Goal: Complete application form

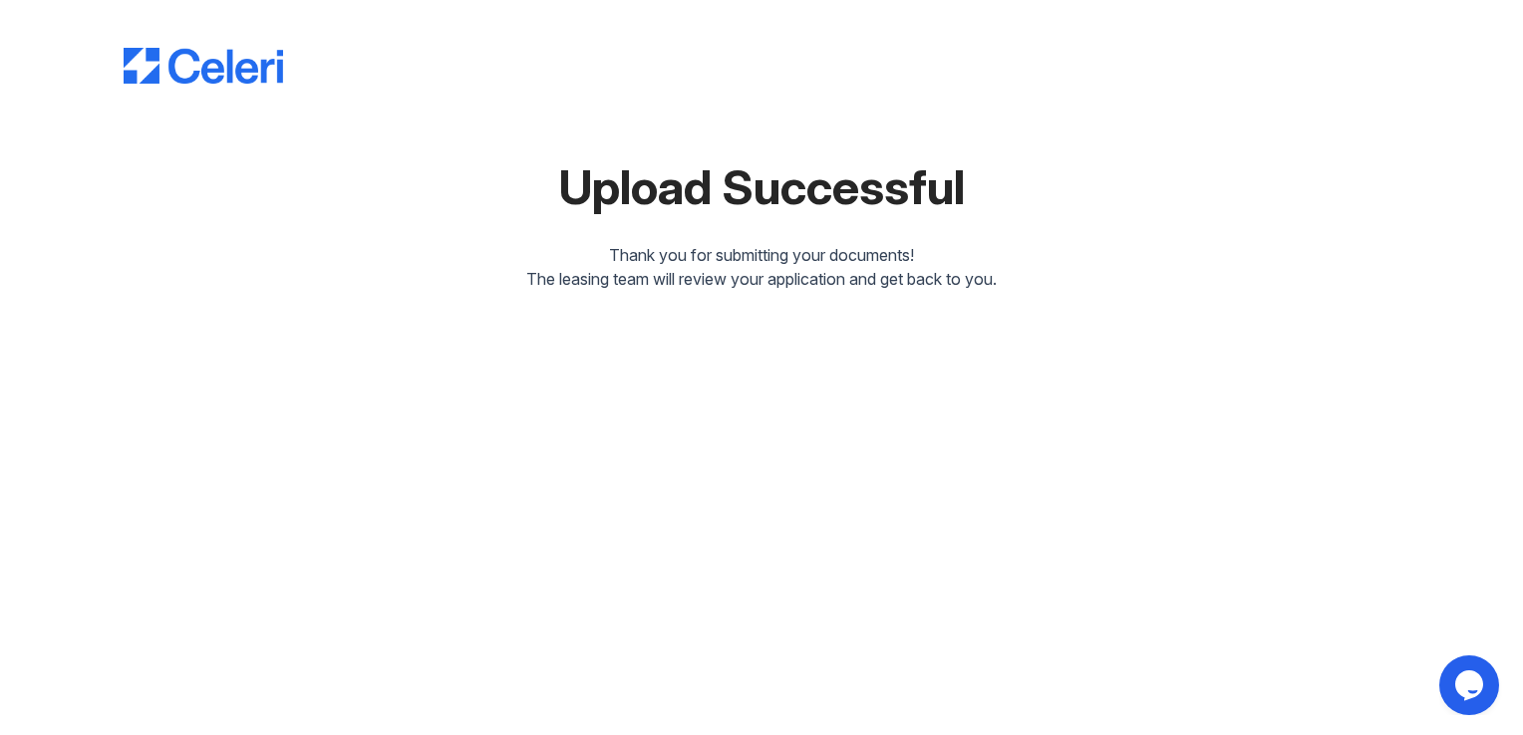
click at [769, 237] on div "Upload Successful Thank you for submitting your documents! The leasing team wil…" at bounding box center [762, 149] width 1276 height 283
click at [1475, 696] on icon "Chat widget" at bounding box center [1469, 686] width 28 height 30
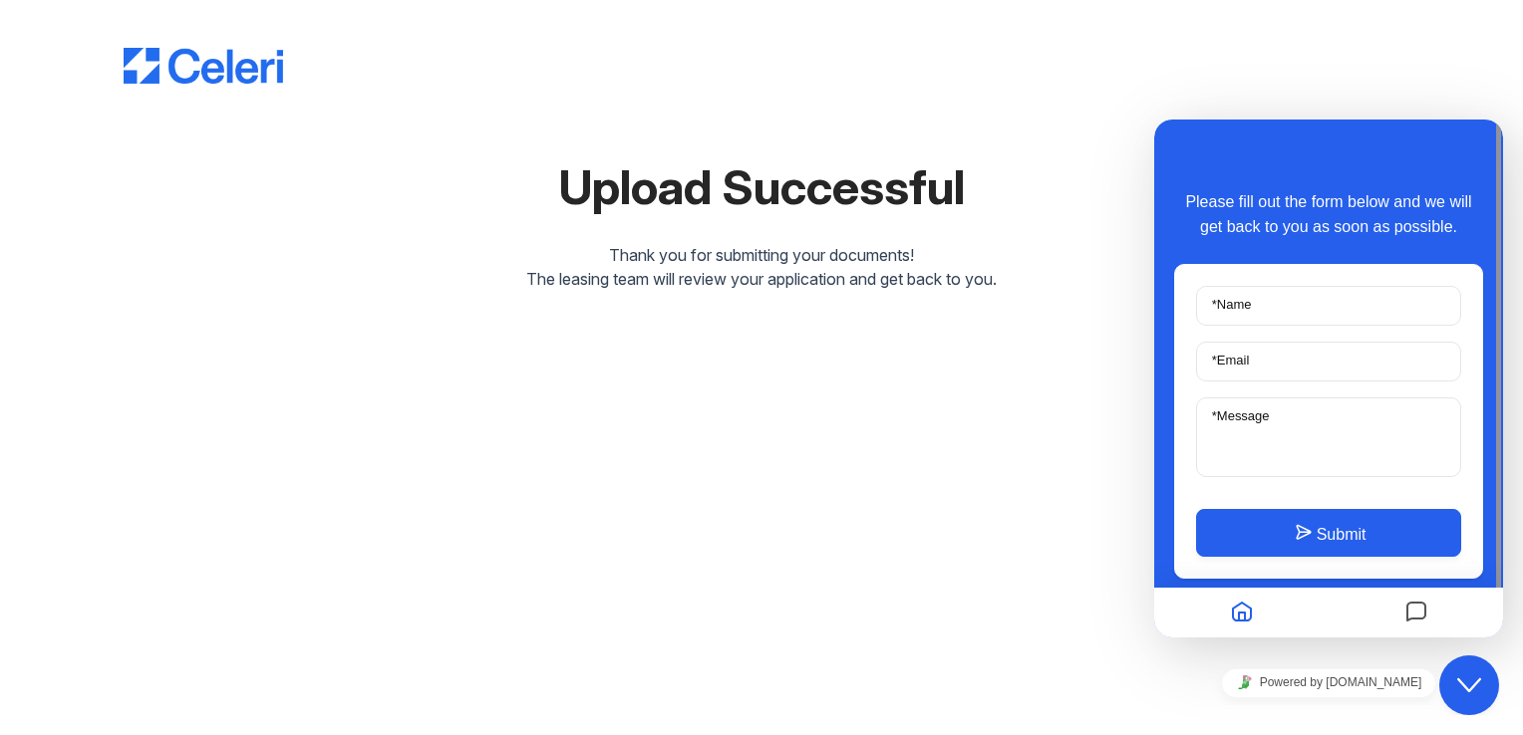
click at [1483, 689] on div "Close Chat This icon closes the chat window." at bounding box center [1469, 686] width 60 height 24
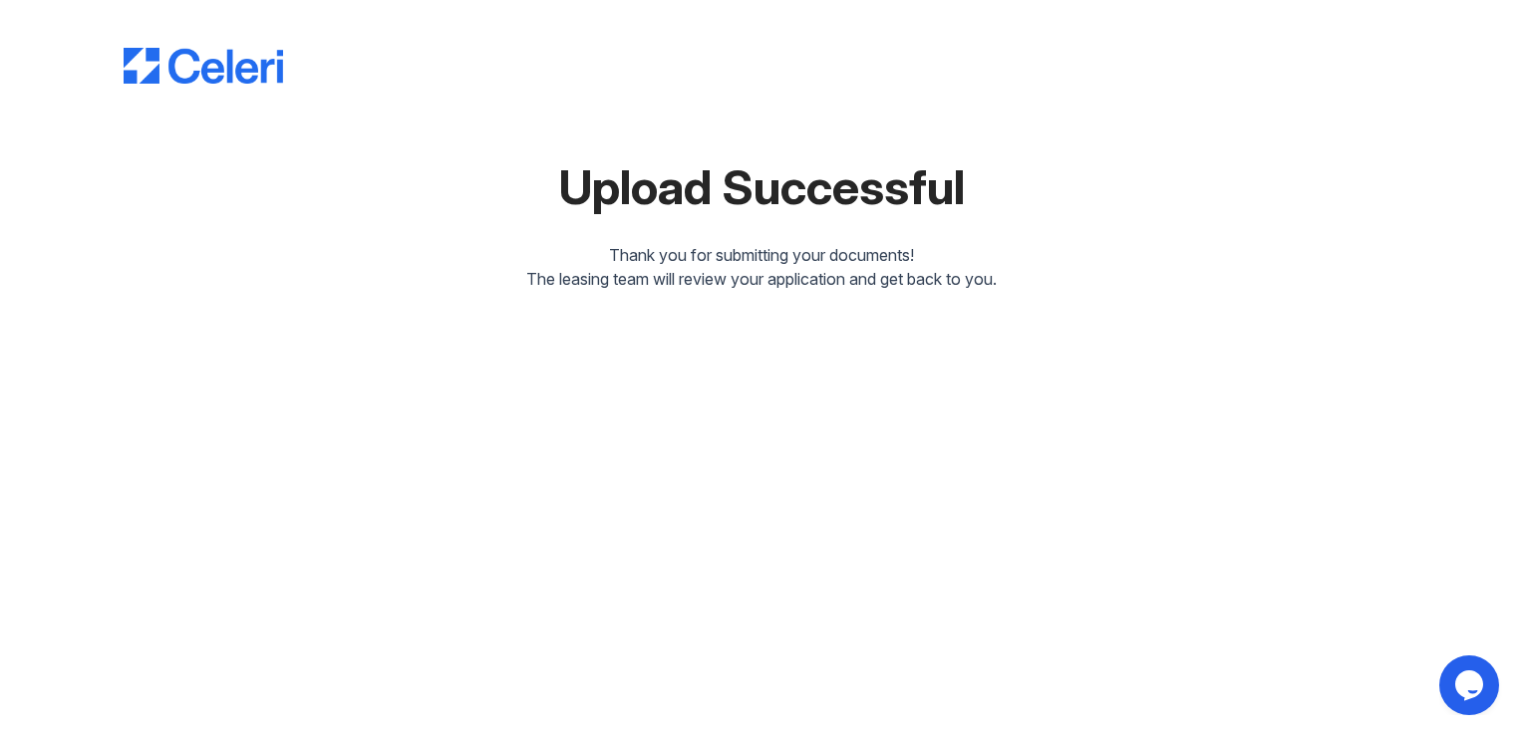
click at [811, 338] on div "Upload Successful Thank you for submitting your documents! The leasing team wil…" at bounding box center [761, 367] width 1523 height 735
click at [243, 75] on img at bounding box center [203, 66] width 159 height 36
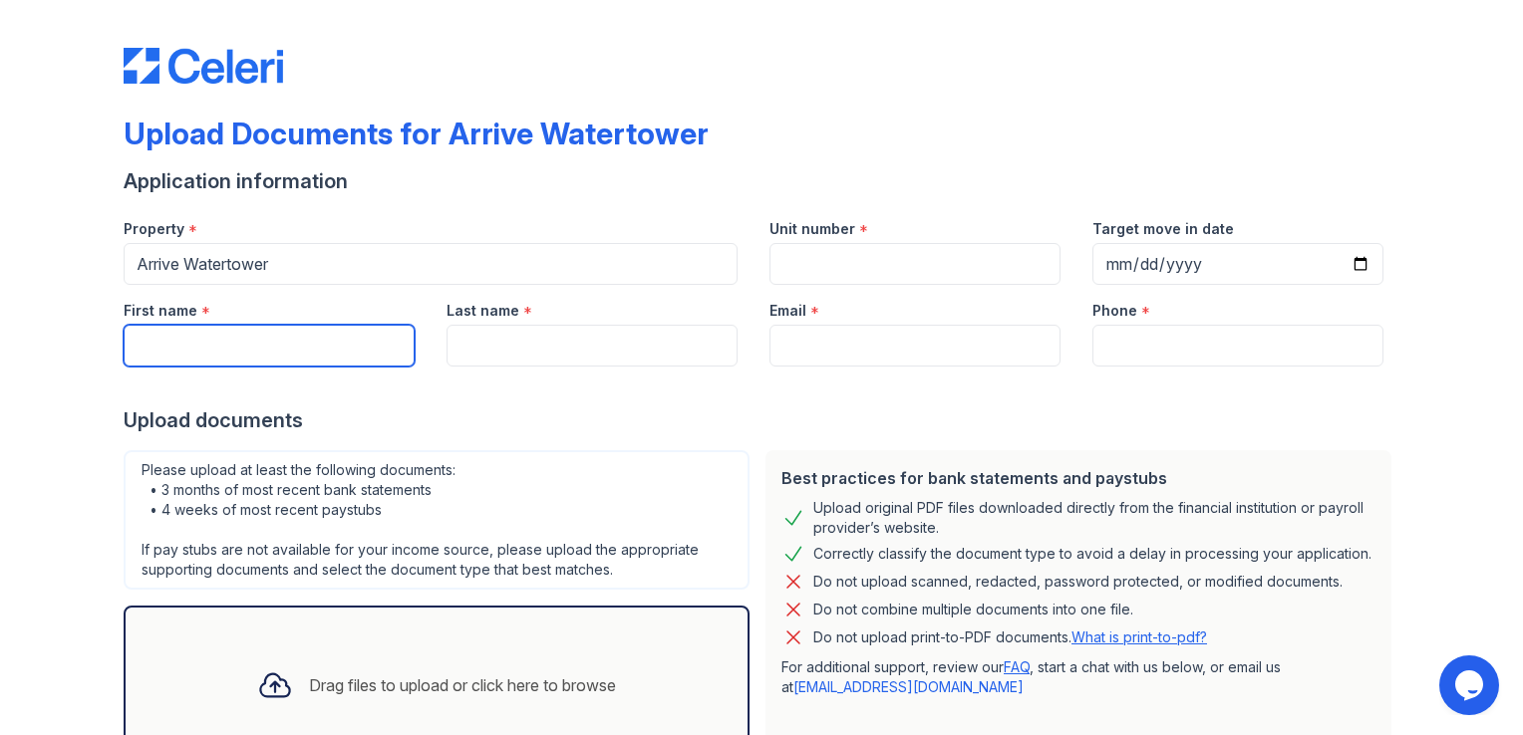
click at [229, 353] on input "First name" at bounding box center [269, 346] width 291 height 42
type input "[GEOGRAPHIC_DATA]"
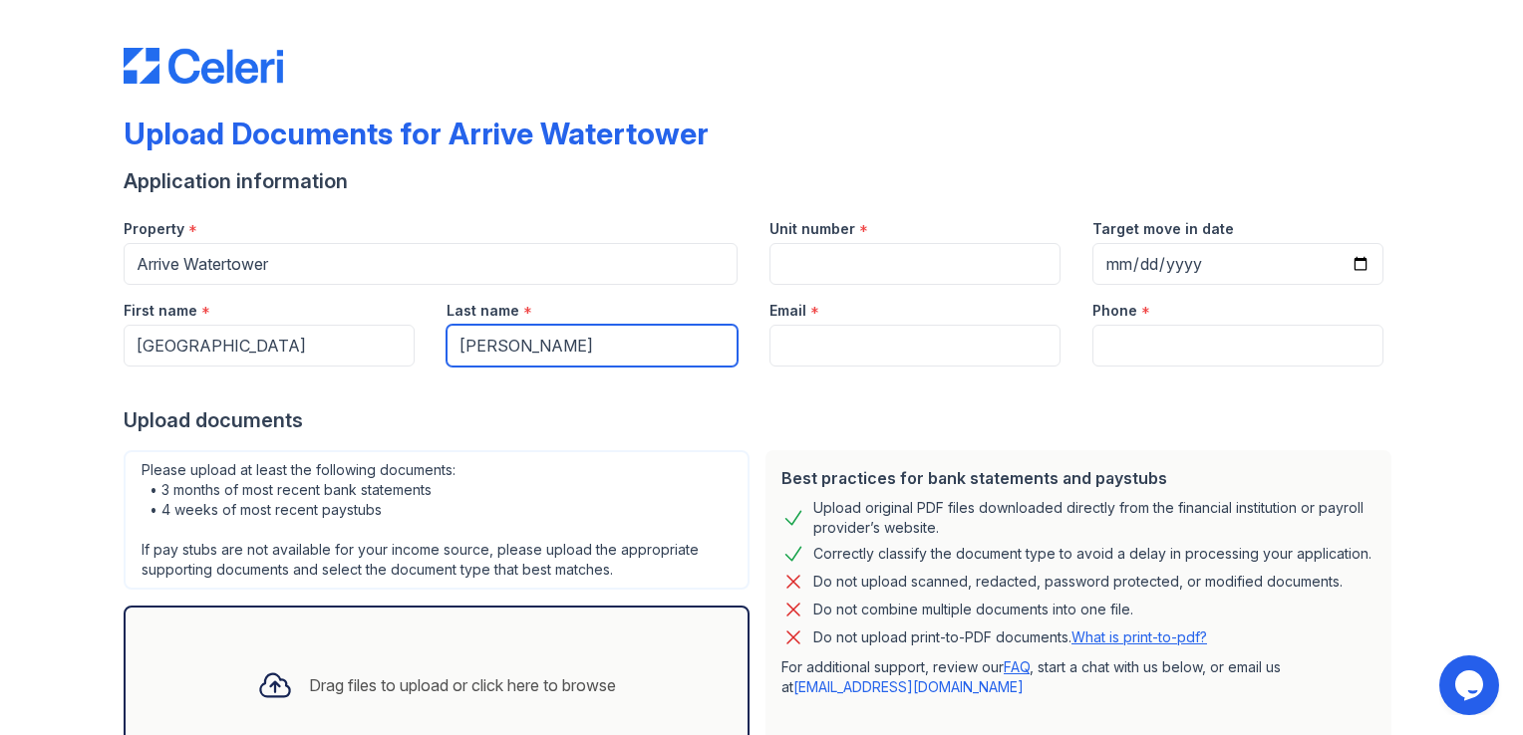
type input "[PERSON_NAME]"
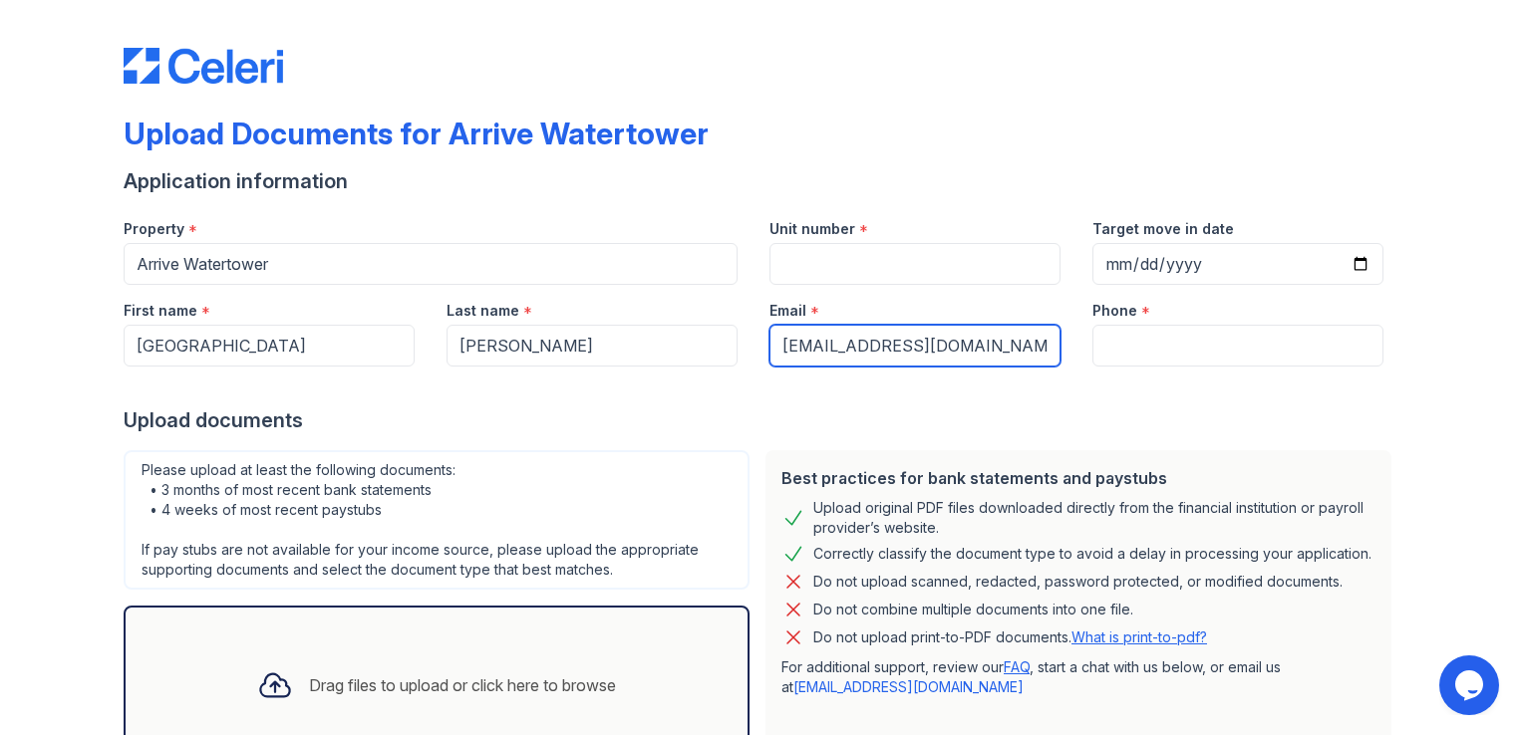
type input "[EMAIL_ADDRESS][DOMAIN_NAME]"
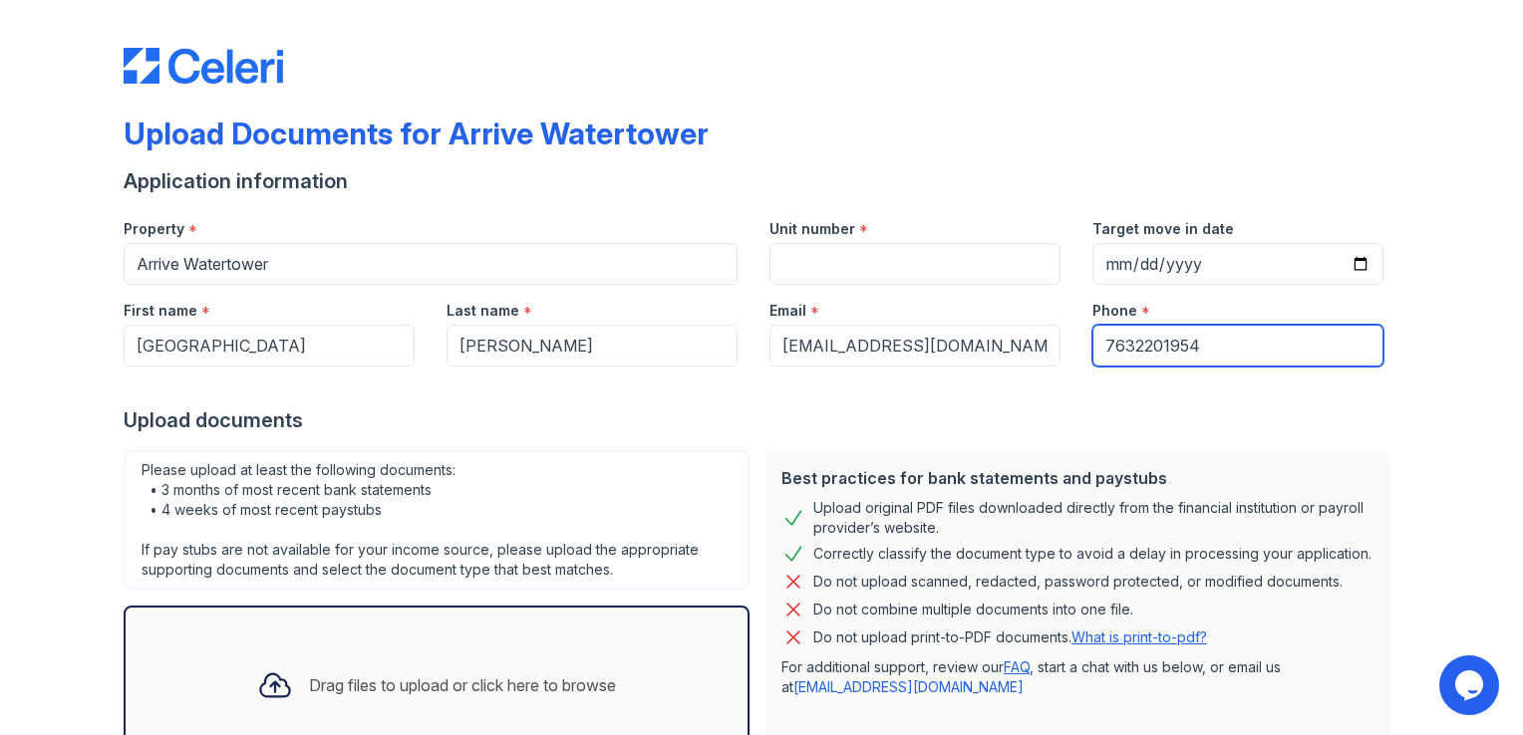
type input "7632201954"
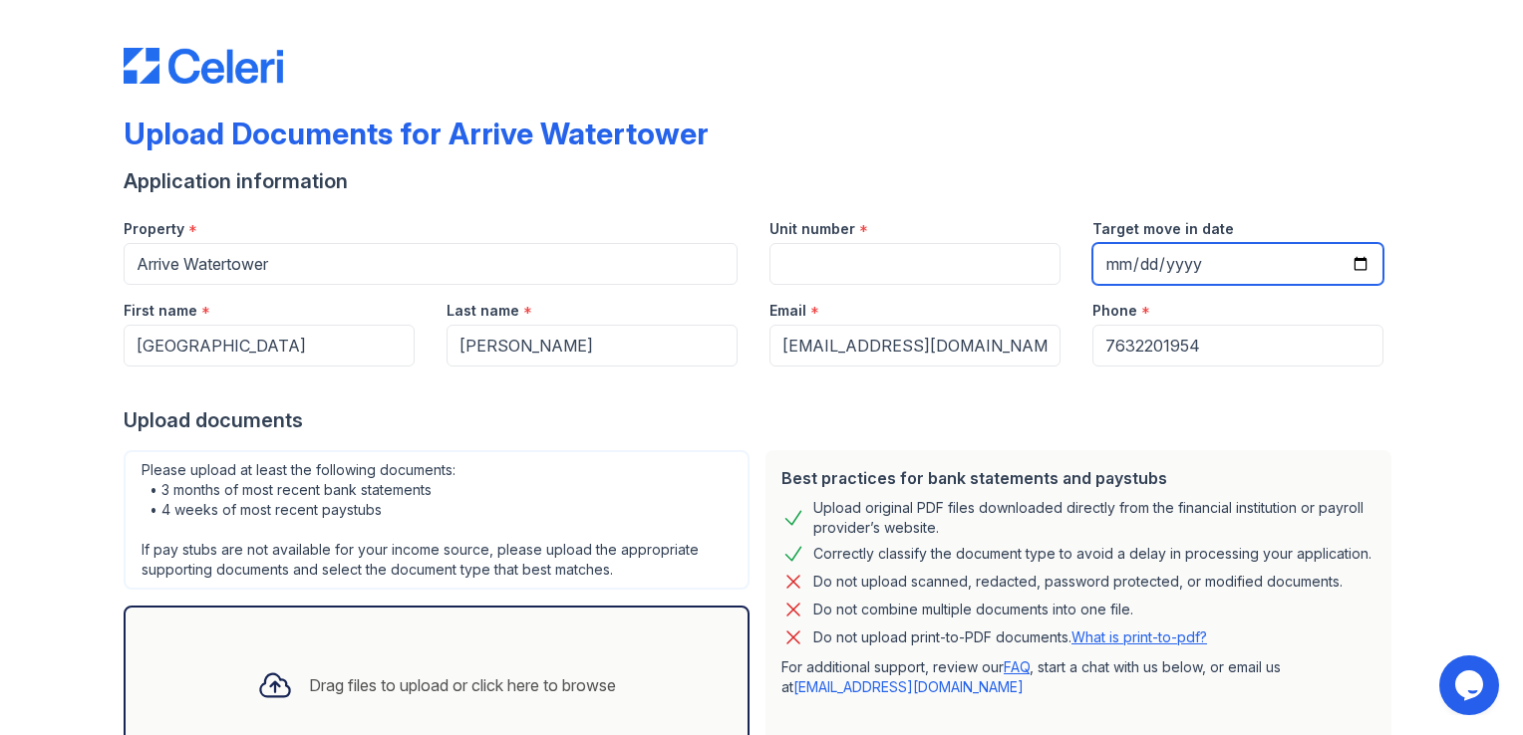
click at [1351, 261] on input "Target move in date" at bounding box center [1237, 264] width 291 height 42
type input "[DATE]"
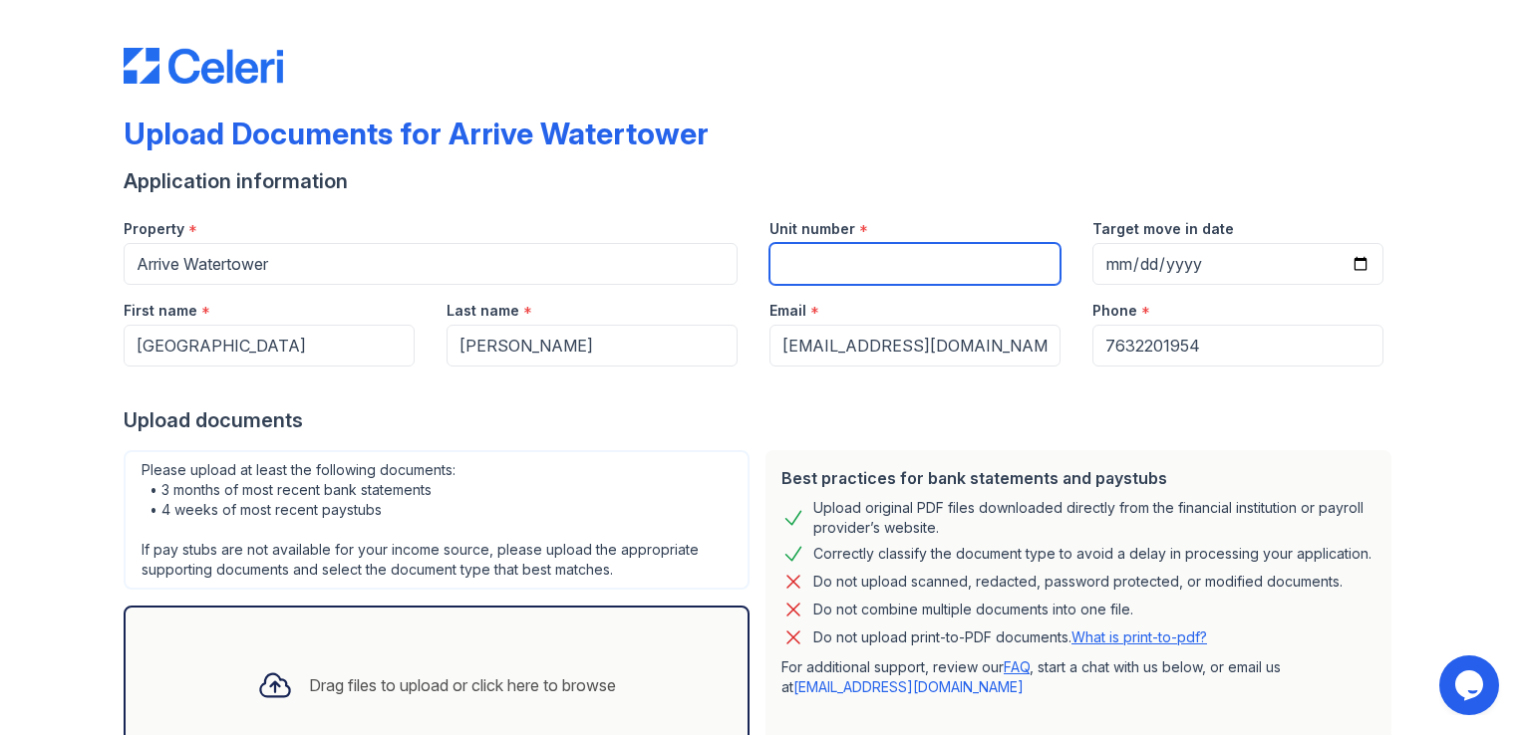
click at [892, 257] on input "Unit number" at bounding box center [914, 264] width 291 height 42
type input "2425"
click at [975, 407] on div "Upload documents" at bounding box center [762, 421] width 1276 height 28
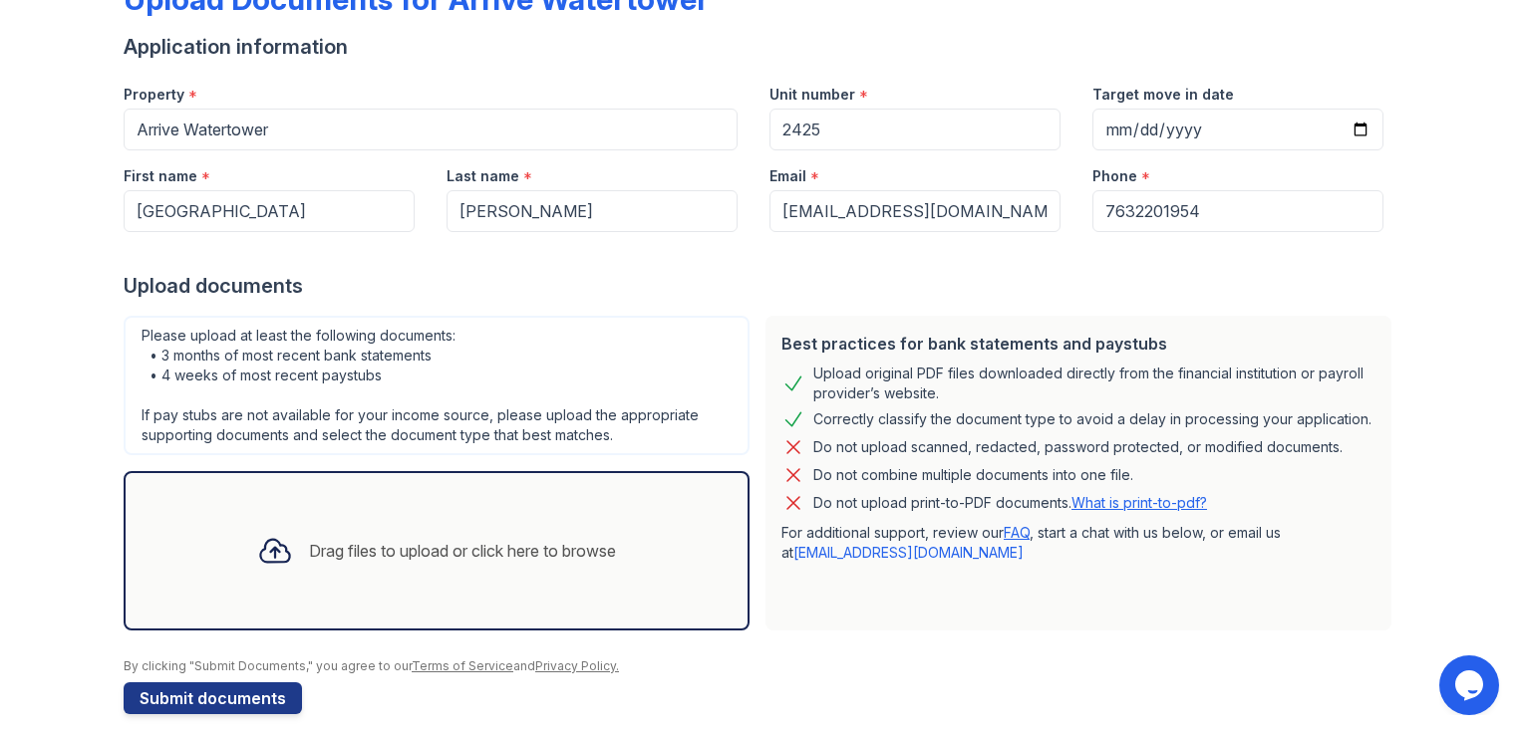
scroll to position [151, 0]
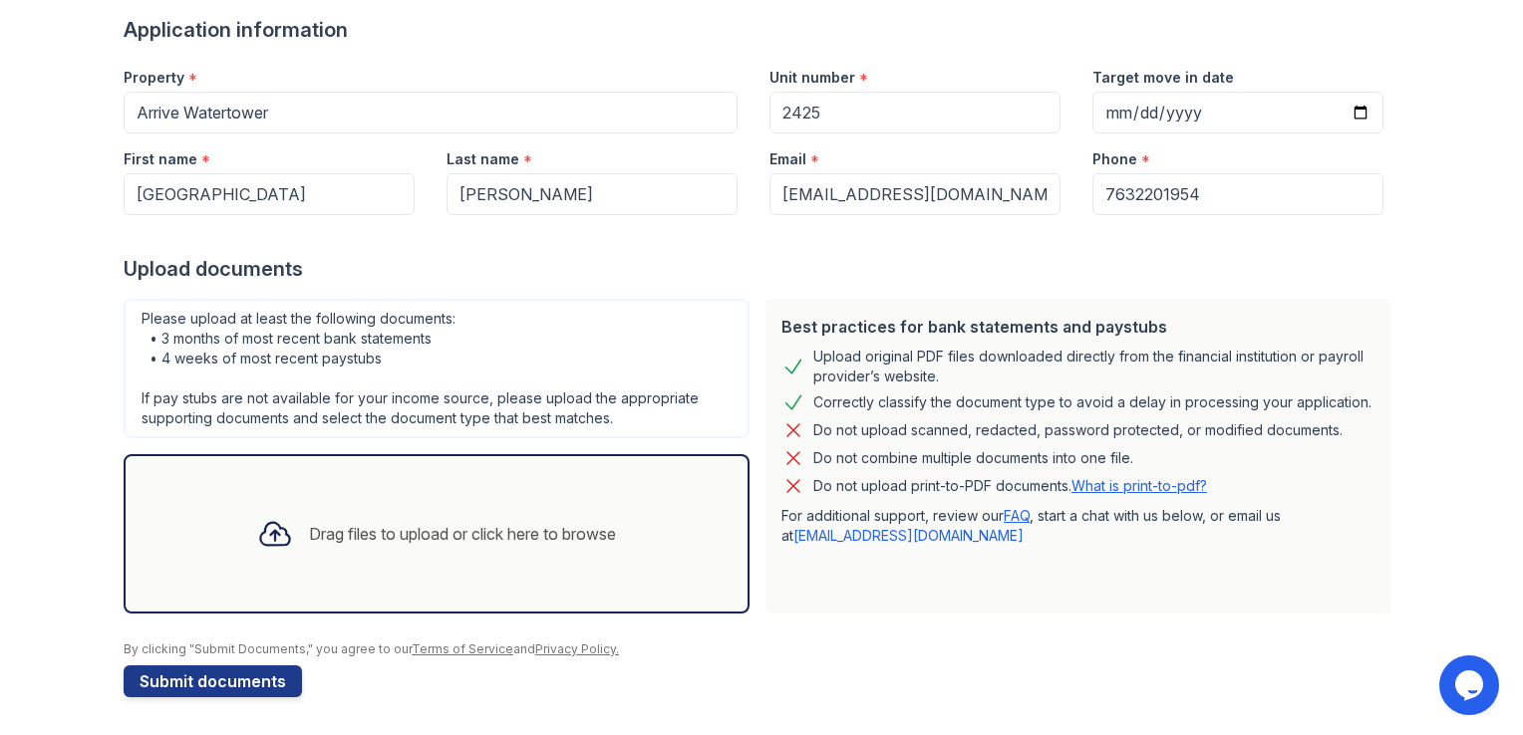
click at [458, 526] on div "Drag files to upload or click here to browse" at bounding box center [462, 534] width 307 height 24
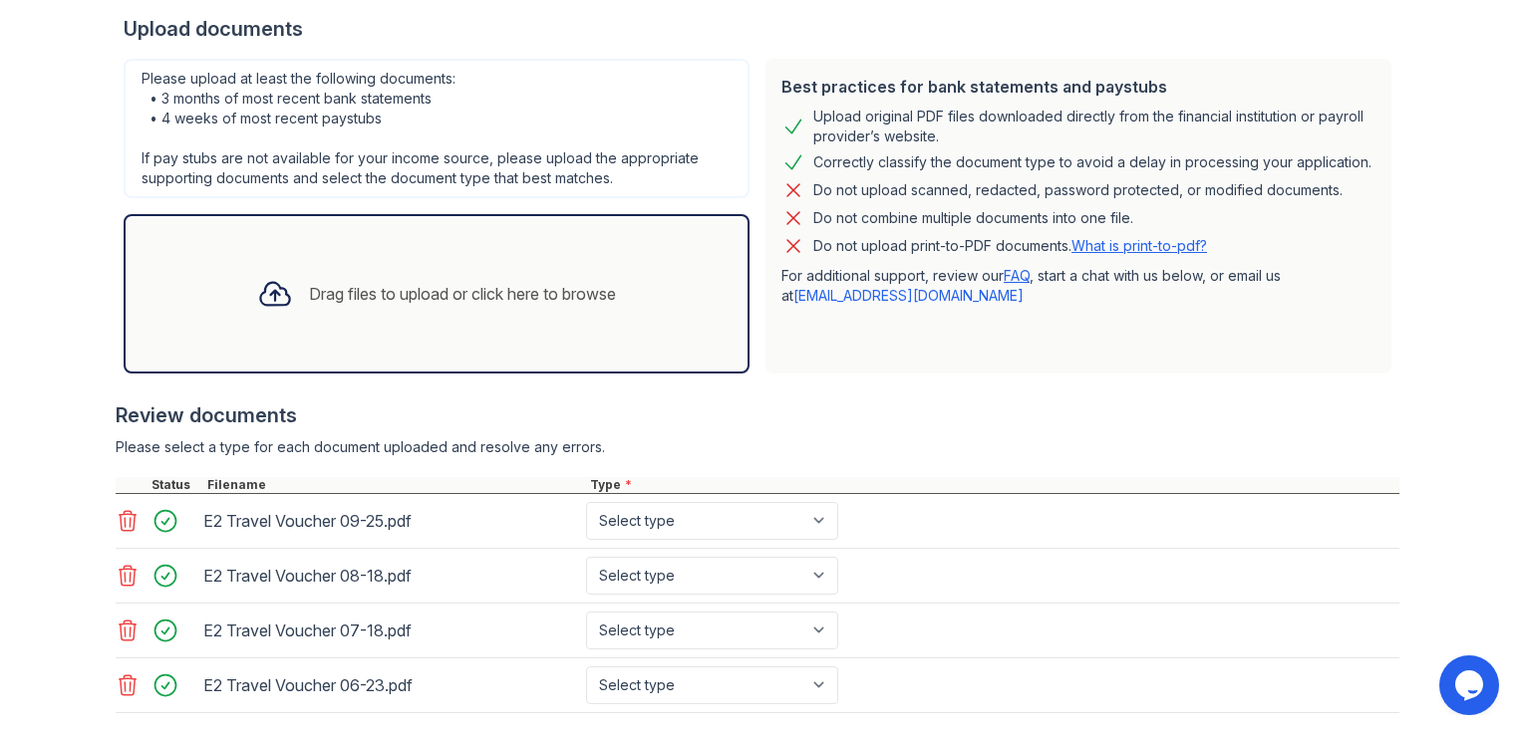
scroll to position [500, 0]
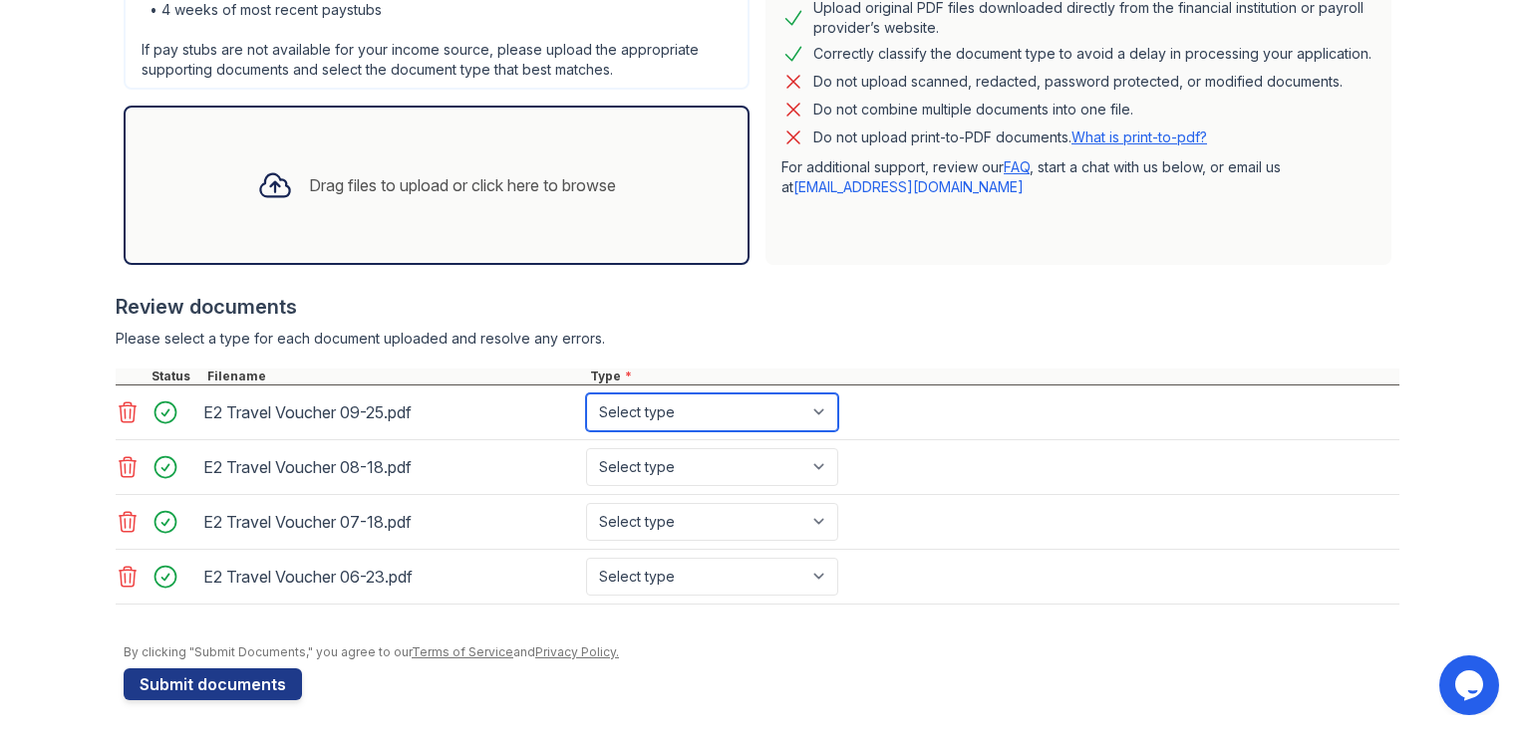
click at [750, 408] on select "Select type Paystub Bank Statement Offer Letter Tax Documents Benefit Award Let…" at bounding box center [712, 413] width 252 height 38
select select "other"
click at [586, 394] on select "Select type Paystub Bank Statement Offer Letter Tax Documents Benefit Award Let…" at bounding box center [712, 413] width 252 height 38
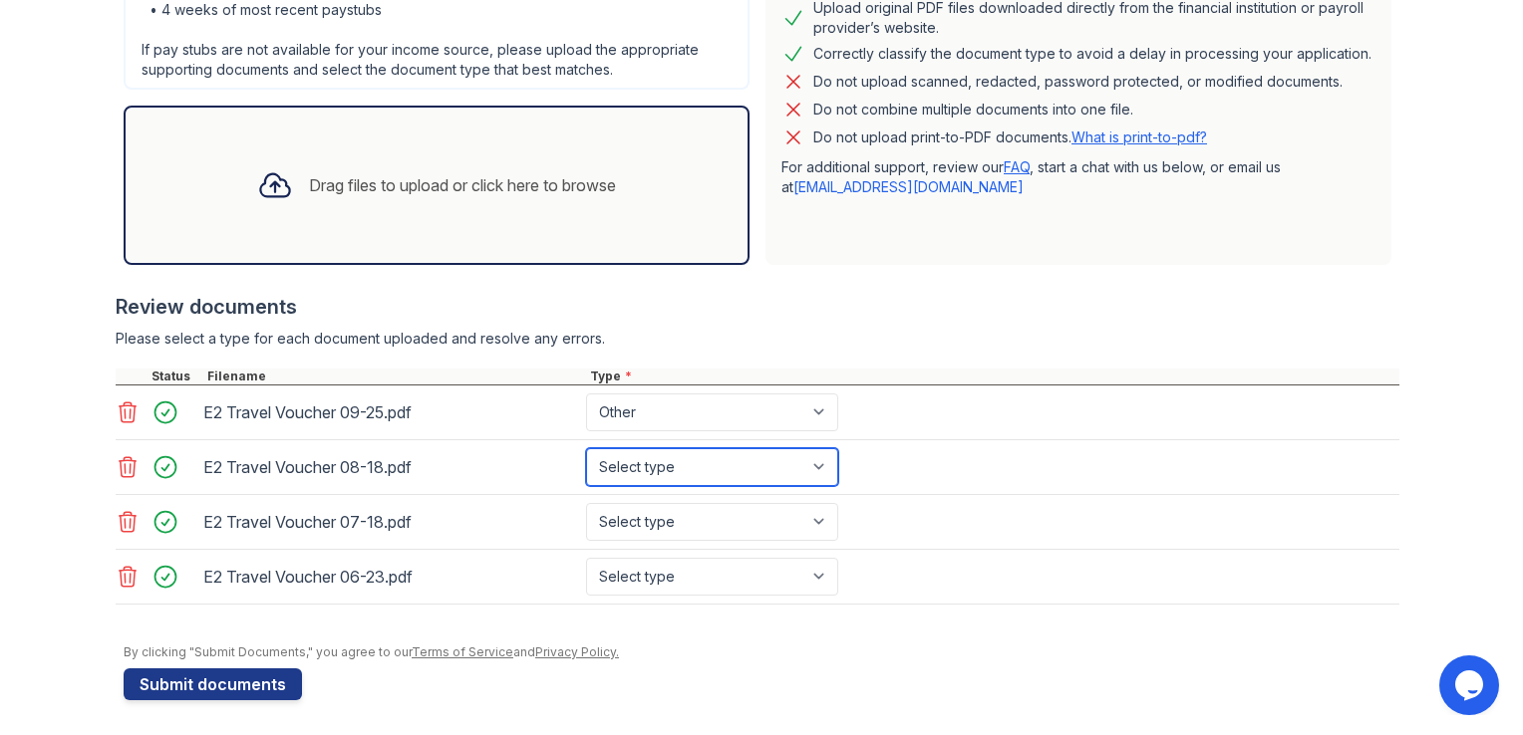
click at [644, 456] on select "Select type Paystub Bank Statement Offer Letter Tax Documents Benefit Award Let…" at bounding box center [712, 467] width 252 height 38
select select "other"
click at [586, 448] on select "Select type Paystub Bank Statement Offer Letter Tax Documents Benefit Award Let…" at bounding box center [712, 467] width 252 height 38
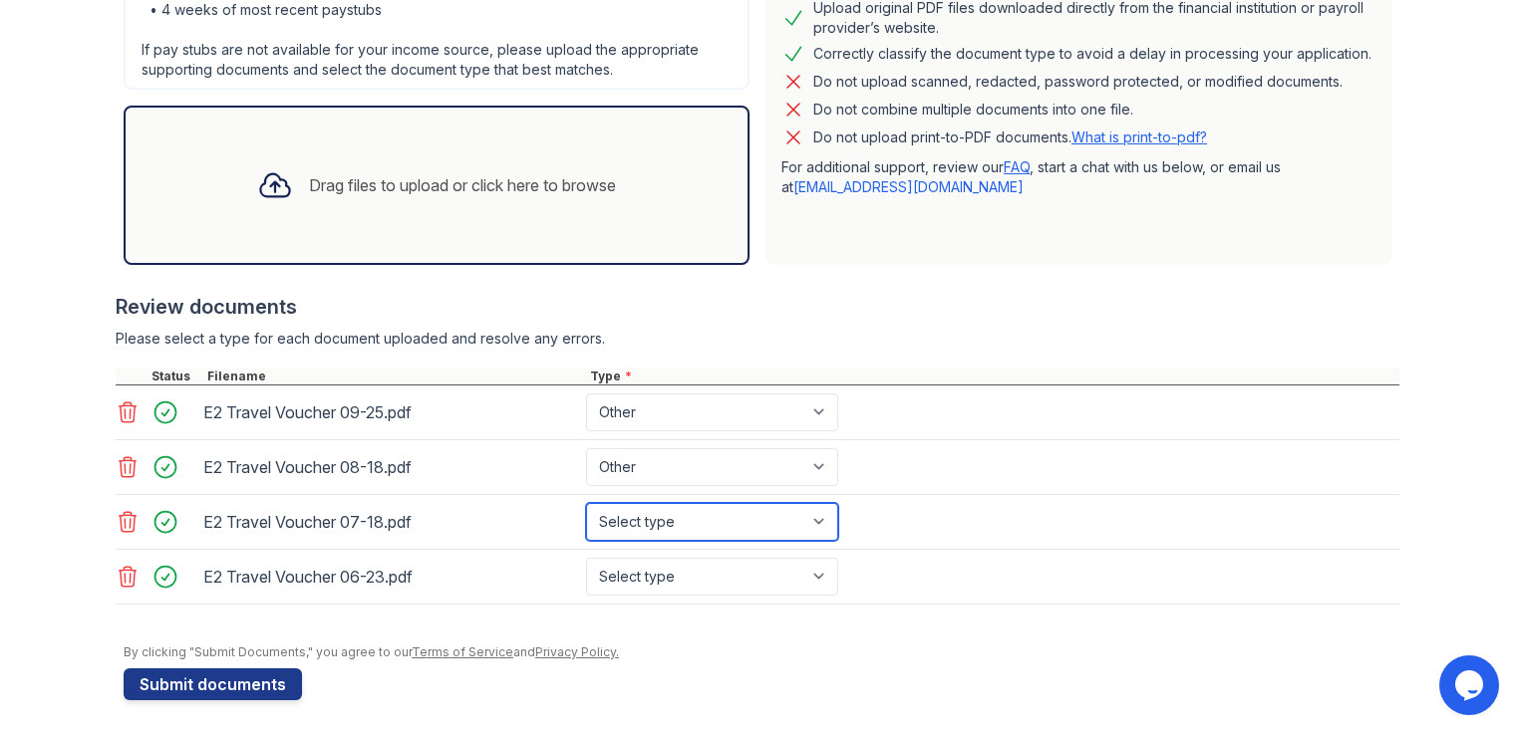
click at [673, 517] on select "Select type Paystub Bank Statement Offer Letter Tax Documents Benefit Award Let…" at bounding box center [712, 522] width 252 height 38
select select "other"
click at [586, 503] on select "Select type Paystub Bank Statement Offer Letter Tax Documents Benefit Award Let…" at bounding box center [712, 522] width 252 height 38
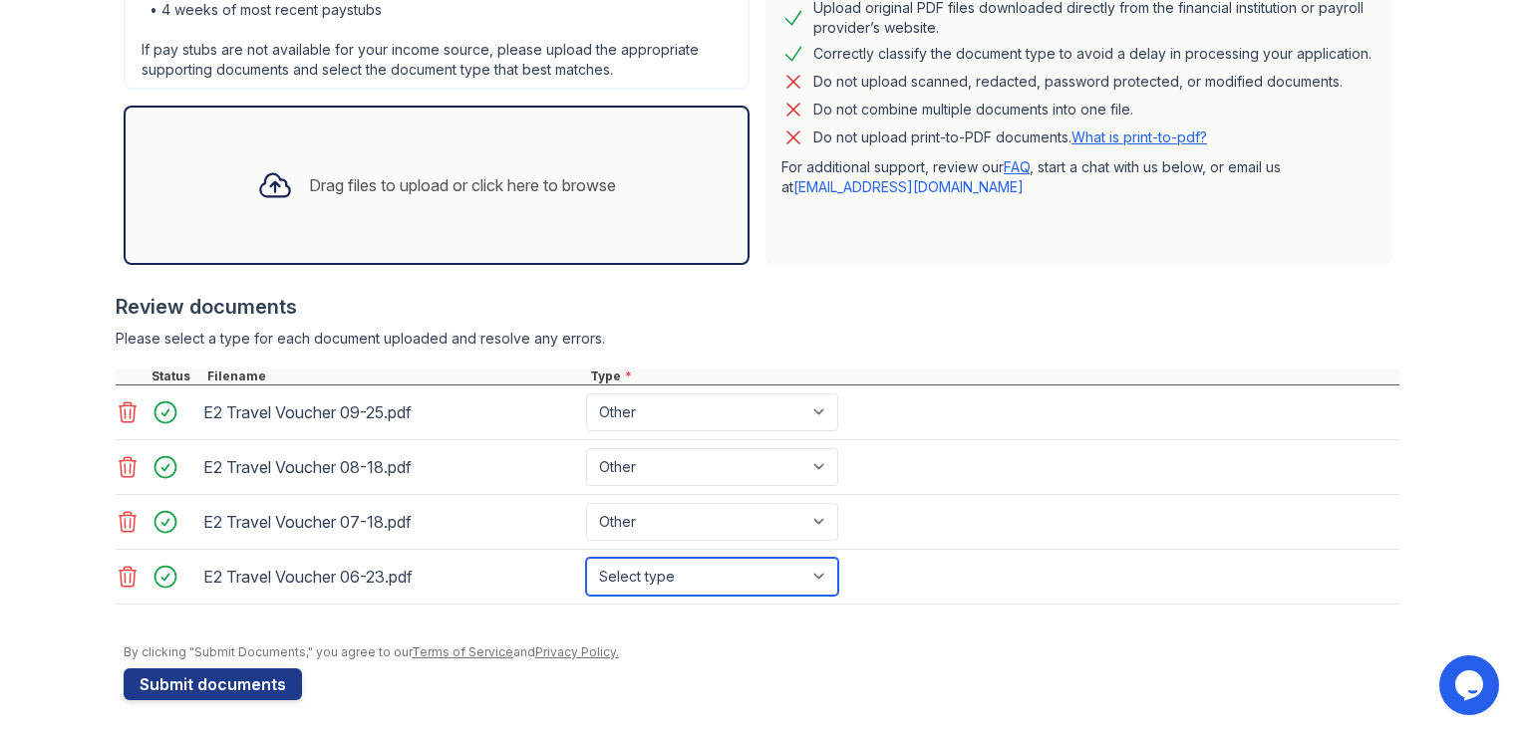
click at [638, 565] on select "Select type Paystub Bank Statement Offer Letter Tax Documents Benefit Award Let…" at bounding box center [712, 577] width 252 height 38
select select "other"
click at [586, 558] on select "Select type Paystub Bank Statement Offer Letter Tax Documents Benefit Award Let…" at bounding box center [712, 577] width 252 height 38
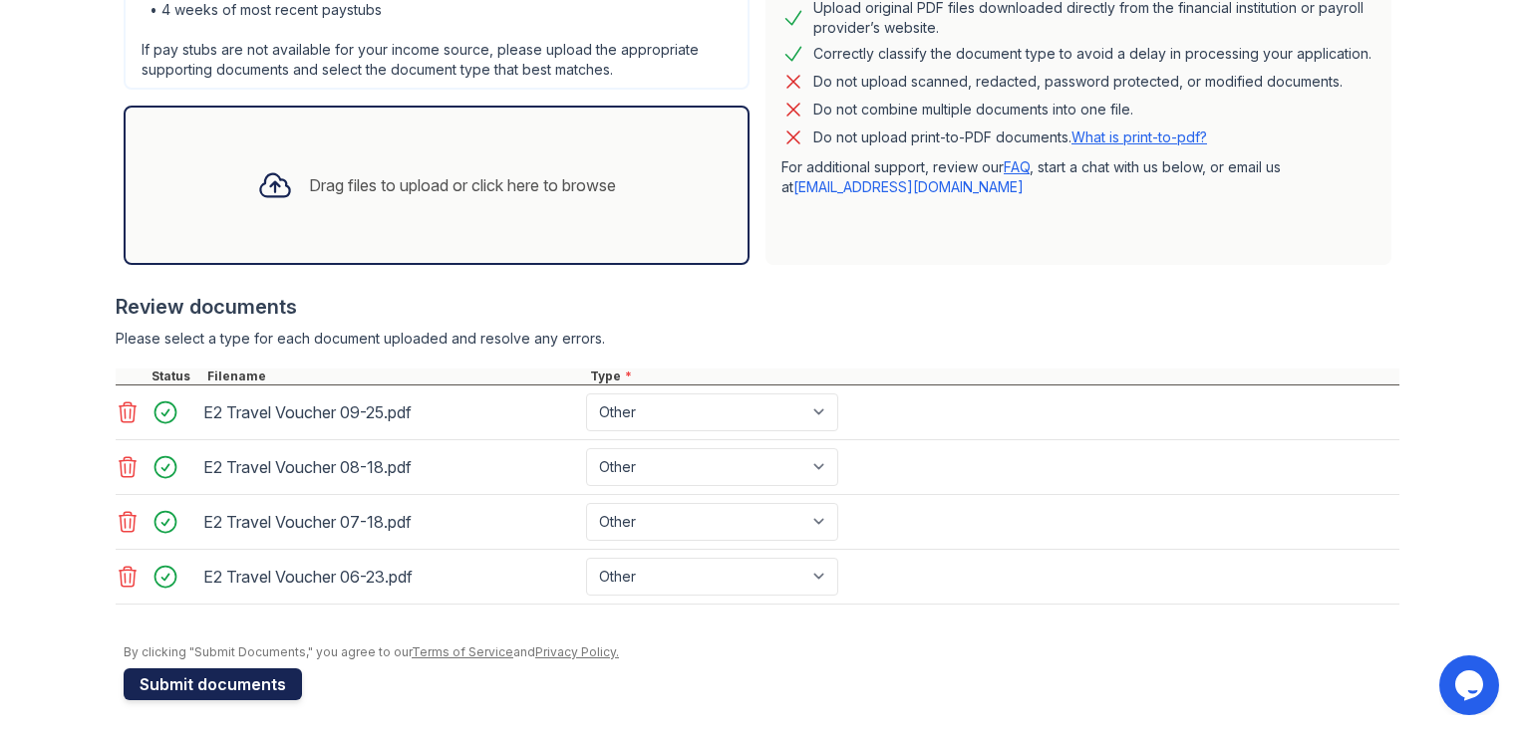
click at [233, 685] on button "Submit documents" at bounding box center [213, 685] width 178 height 32
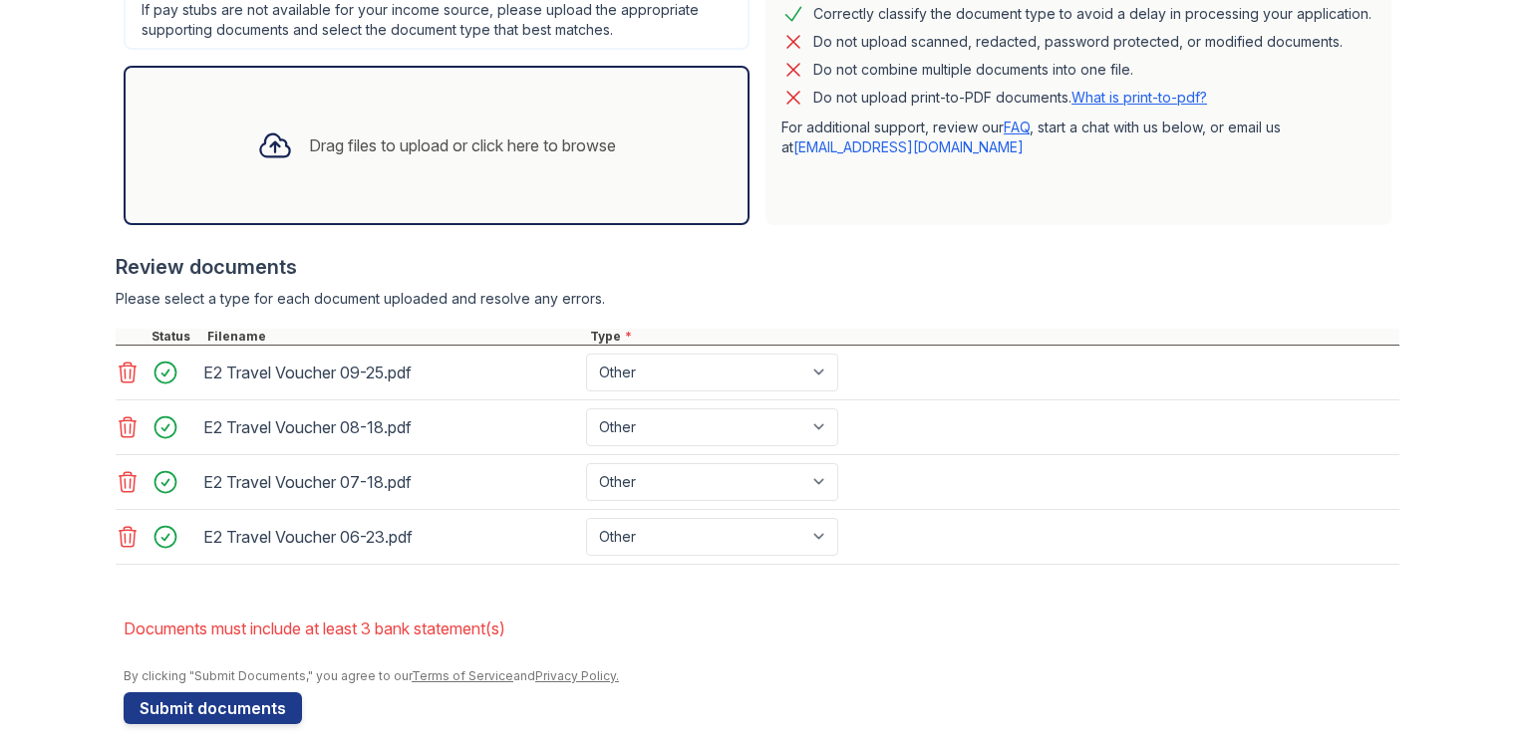
scroll to position [605, 0]
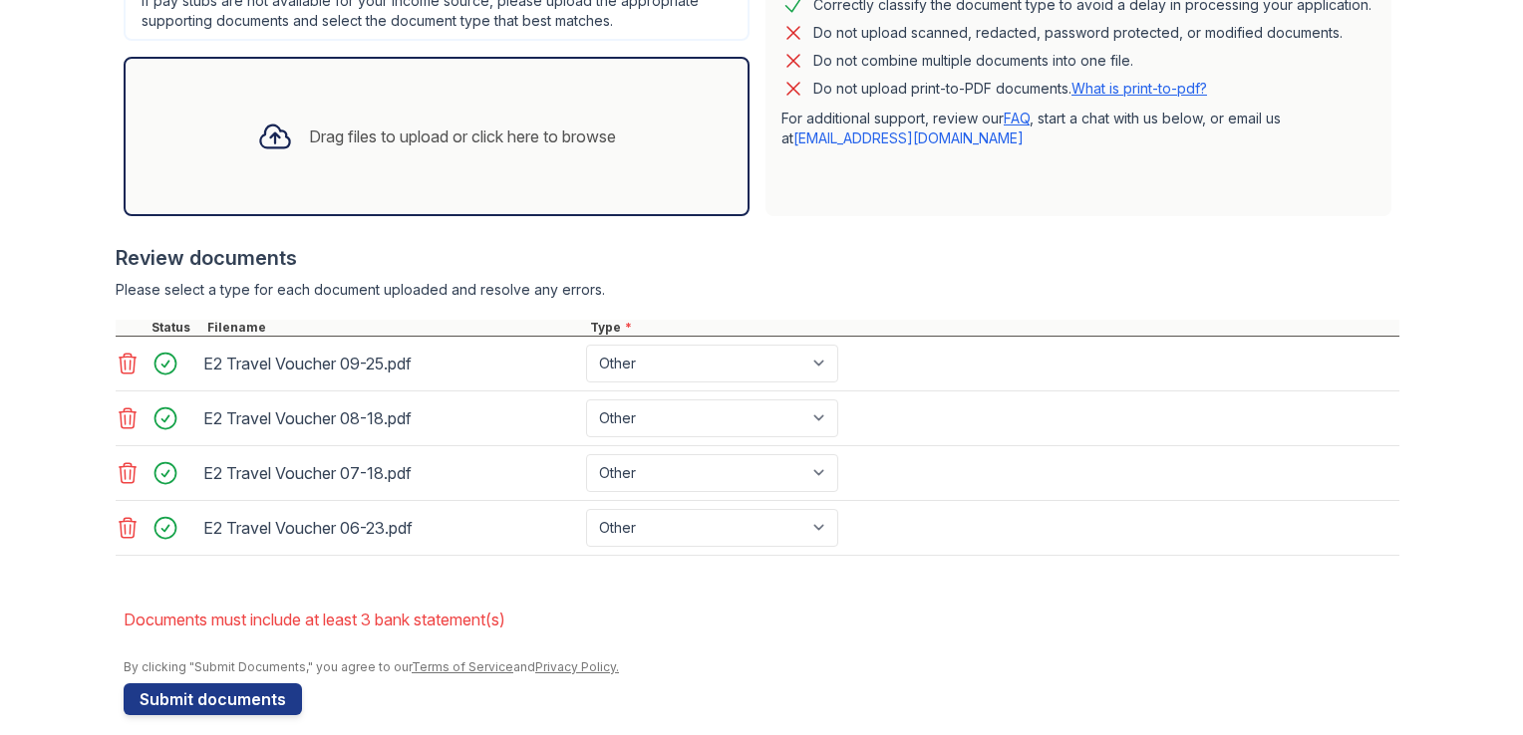
click at [434, 117] on div "Drag files to upload or click here to browse" at bounding box center [436, 137] width 391 height 68
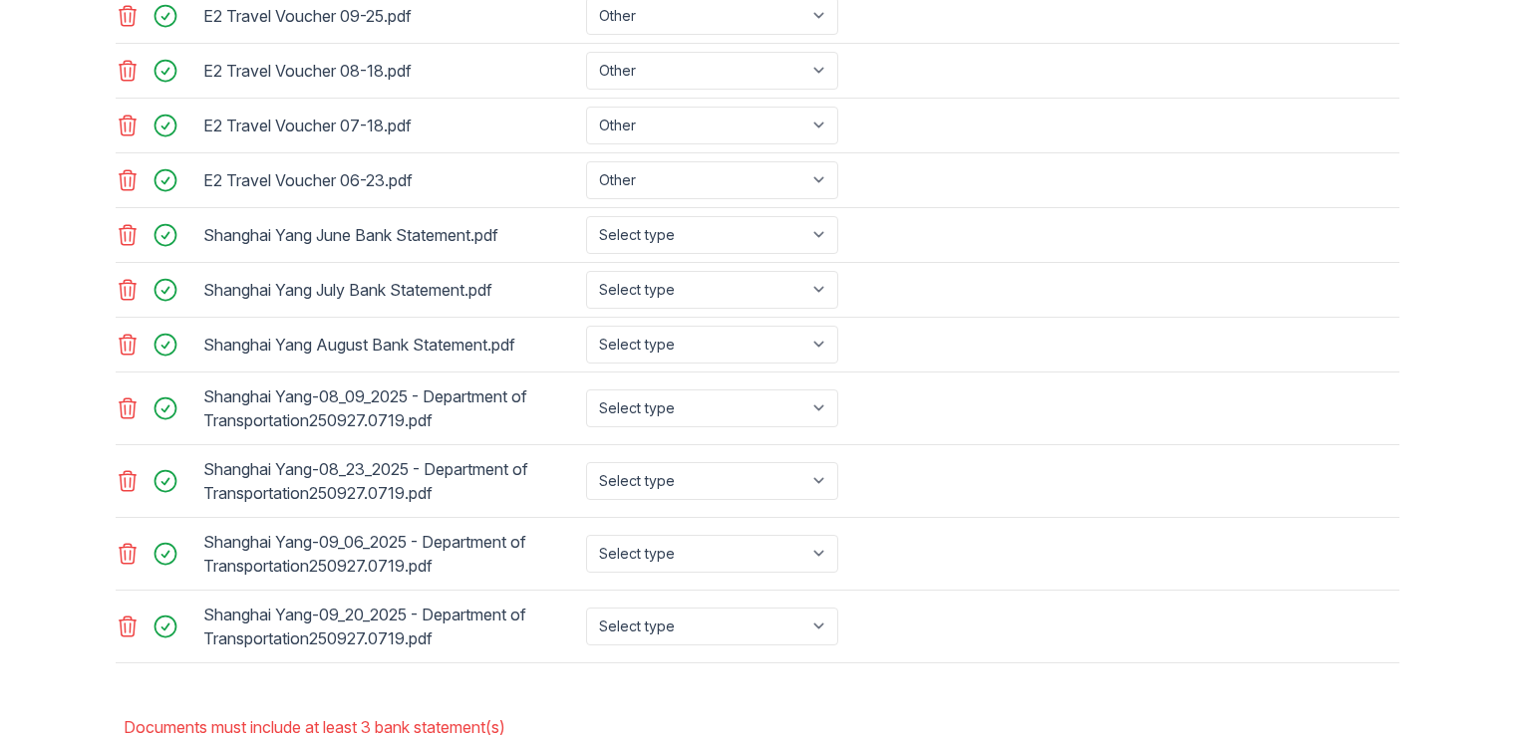
scroll to position [1007, 0]
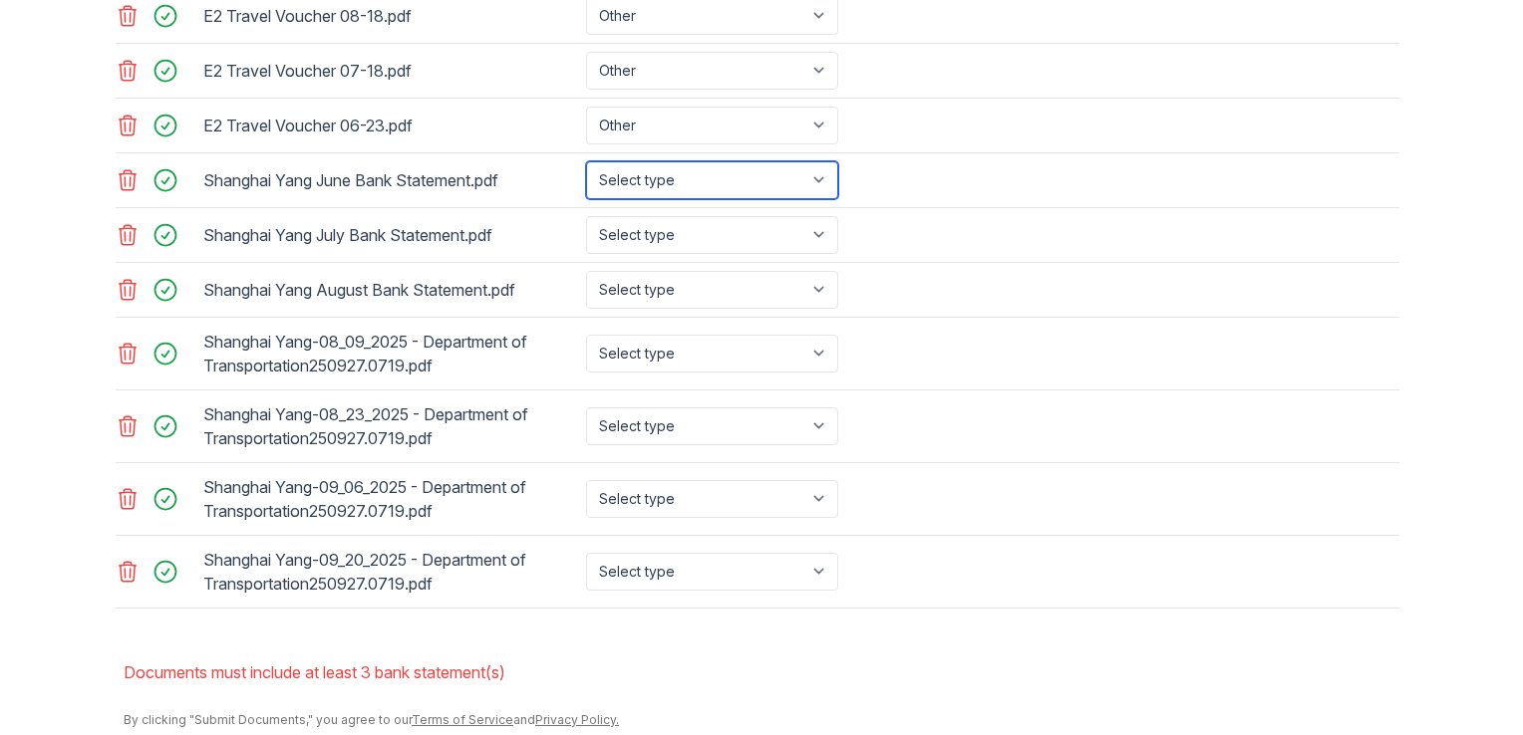
click at [636, 183] on select "Select type Paystub Bank Statement Offer Letter Tax Documents Benefit Award Let…" at bounding box center [712, 180] width 252 height 38
select select "bank_statement"
click at [586, 161] on select "Select type Paystub Bank Statement Offer Letter Tax Documents Benefit Award Let…" at bounding box center [712, 180] width 252 height 38
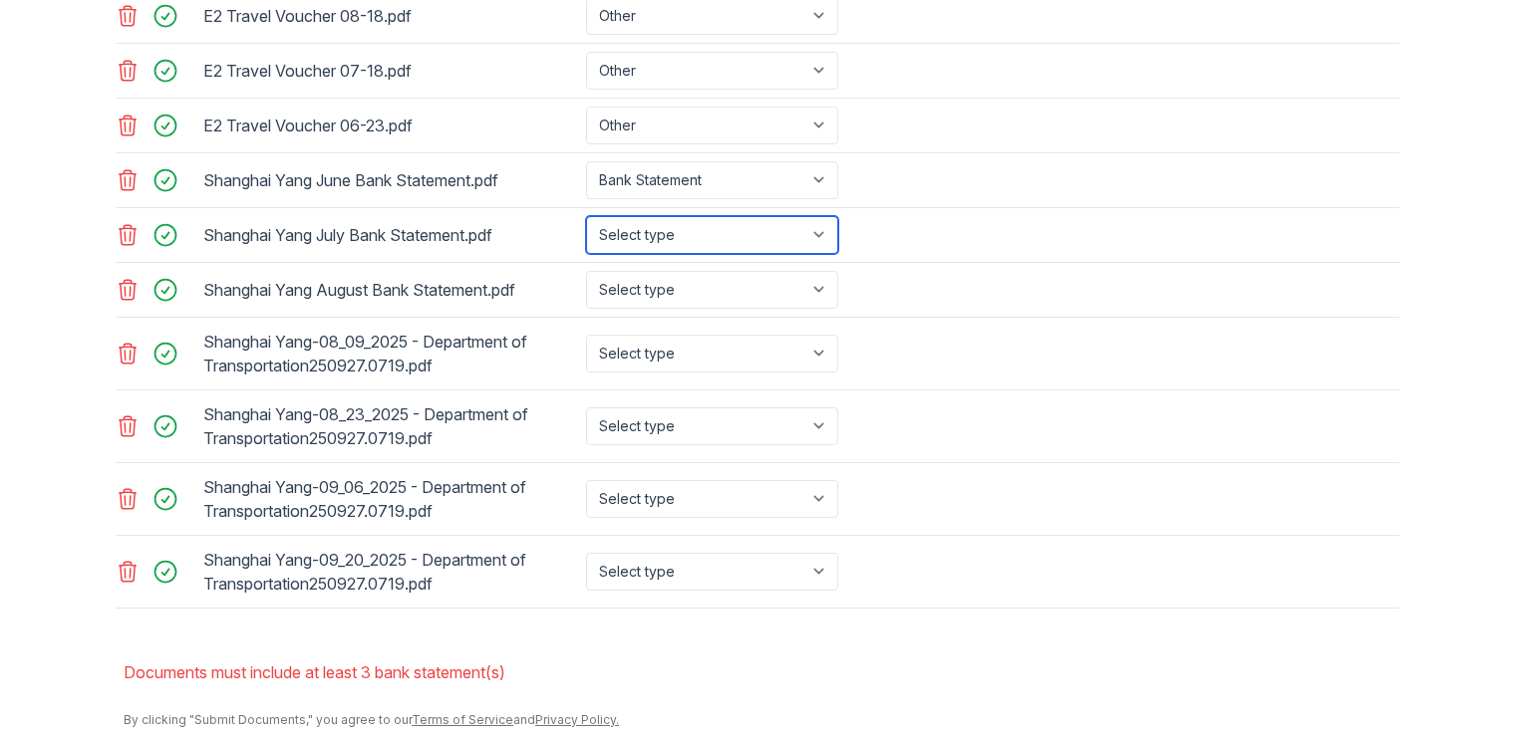
click at [641, 231] on select "Select type Paystub Bank Statement Offer Letter Tax Documents Benefit Award Let…" at bounding box center [712, 235] width 252 height 38
select select "bank_statement"
click at [586, 216] on select "Select type Paystub Bank Statement Offer Letter Tax Documents Benefit Award Let…" at bounding box center [712, 235] width 252 height 38
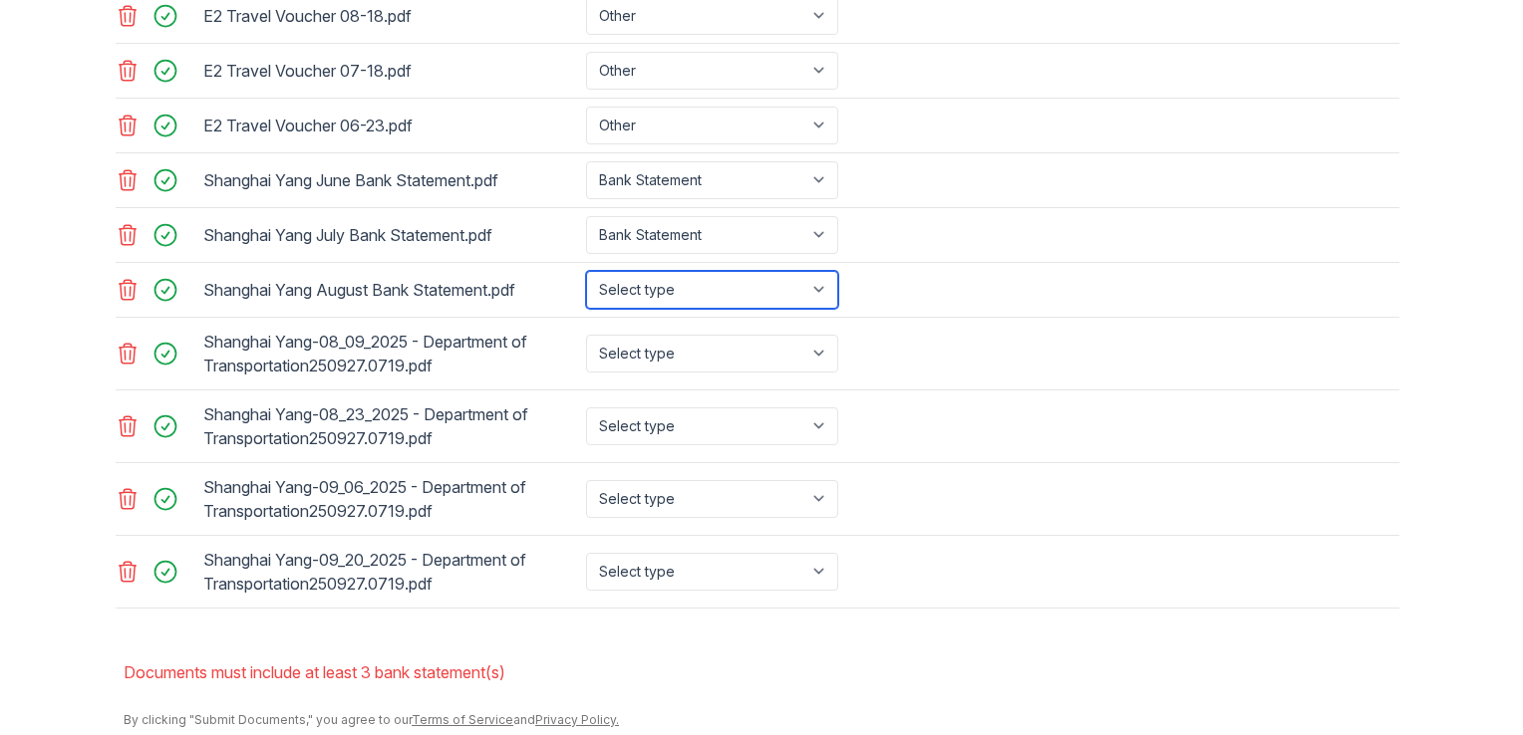
click at [643, 281] on select "Select type Paystub Bank Statement Offer Letter Tax Documents Benefit Award Let…" at bounding box center [712, 290] width 252 height 38
select select "bank_statement"
click at [586, 271] on select "Select type Paystub Bank Statement Offer Letter Tax Documents Benefit Award Let…" at bounding box center [712, 290] width 252 height 38
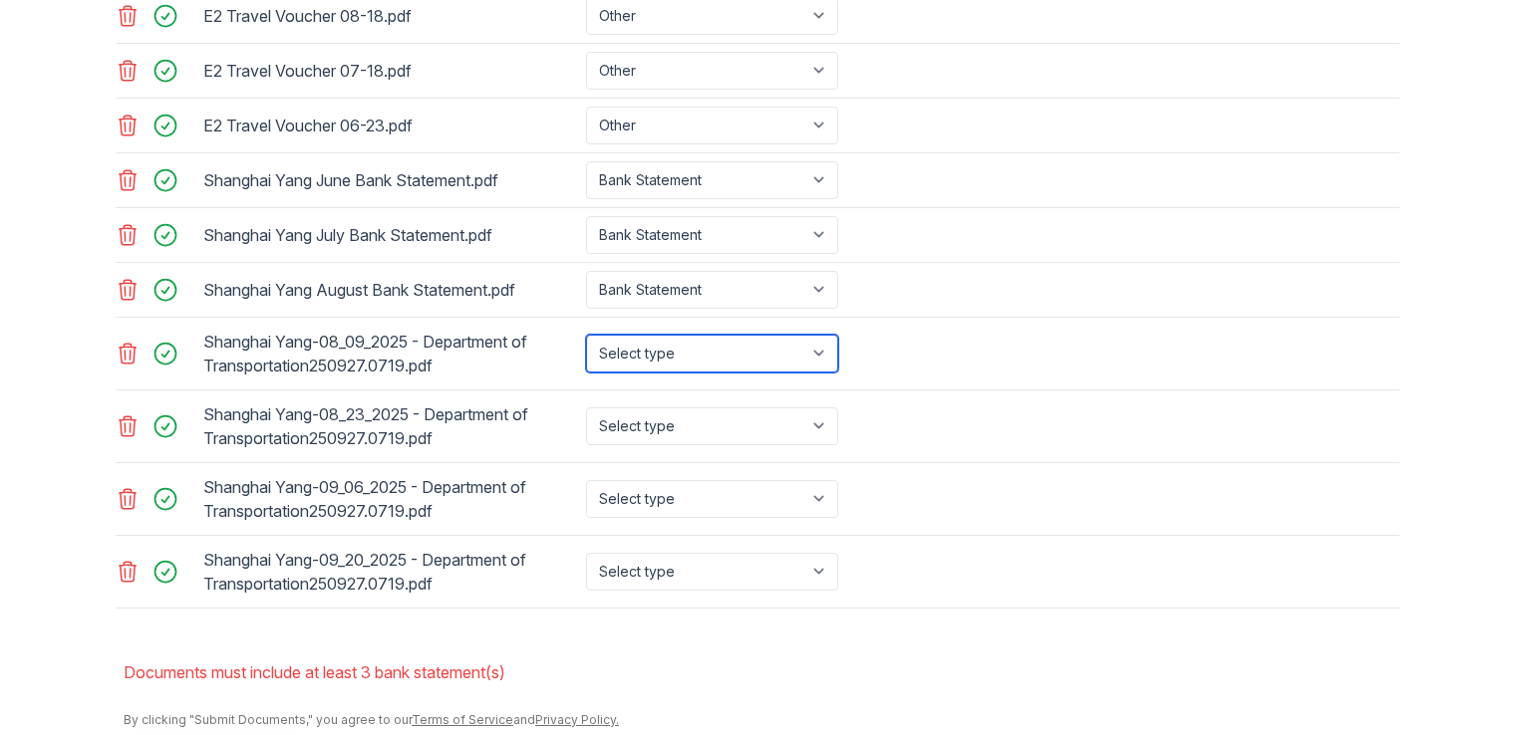
click at [625, 343] on select "Select type Paystub Bank Statement Offer Letter Tax Documents Benefit Award Let…" at bounding box center [712, 354] width 252 height 38
select select "paystub"
click at [586, 335] on select "Select type Paystub Bank Statement Offer Letter Tax Documents Benefit Award Let…" at bounding box center [712, 354] width 252 height 38
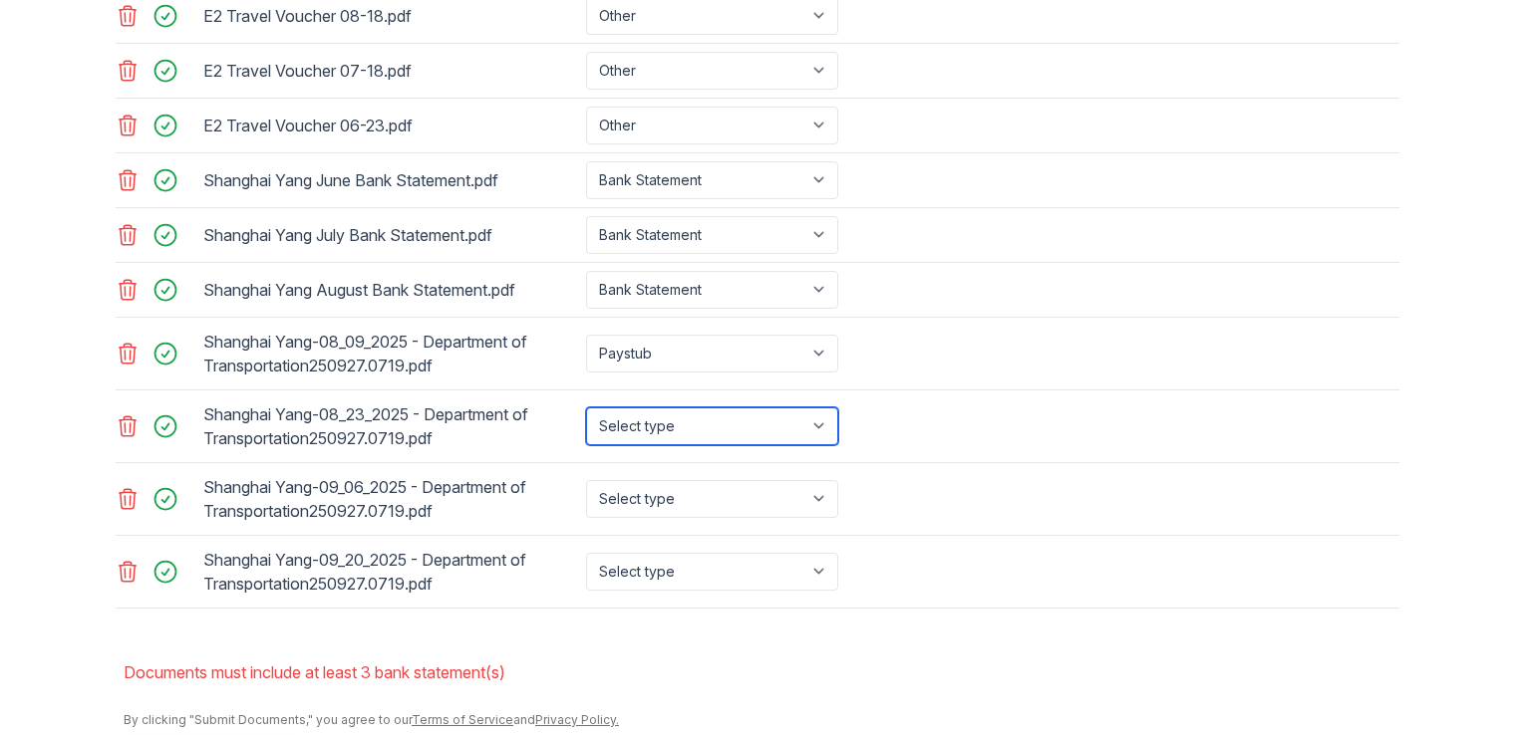
click at [646, 428] on select "Select type Paystub Bank Statement Offer Letter Tax Documents Benefit Award Let…" at bounding box center [712, 427] width 252 height 38
select select "paystub"
click at [586, 408] on select "Select type Paystub Bank Statement Offer Letter Tax Documents Benefit Award Let…" at bounding box center [712, 427] width 252 height 38
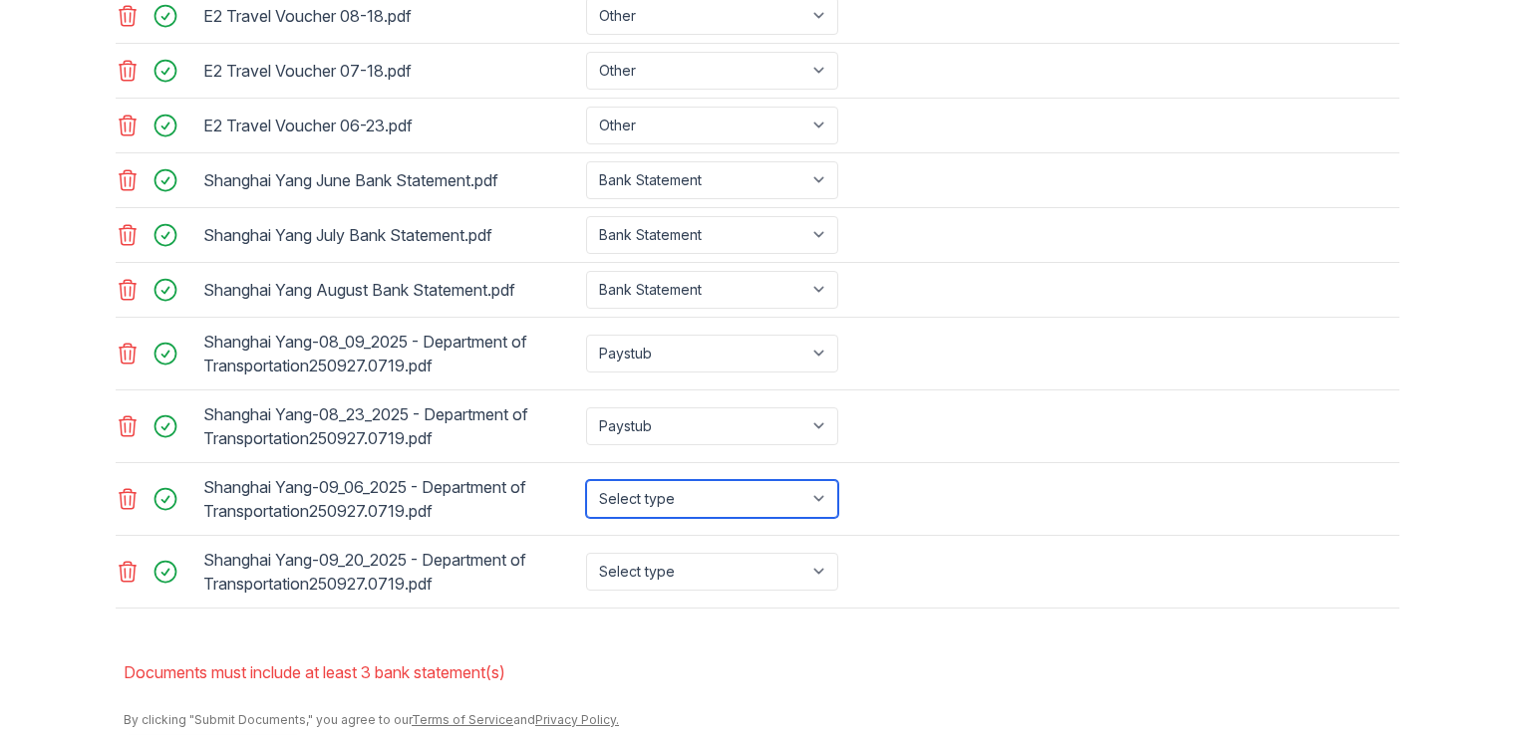
click at [654, 489] on select "Select type Paystub Bank Statement Offer Letter Tax Documents Benefit Award Let…" at bounding box center [712, 499] width 252 height 38
select select "paystub"
click at [586, 480] on select "Select type Paystub Bank Statement Offer Letter Tax Documents Benefit Award Let…" at bounding box center [712, 499] width 252 height 38
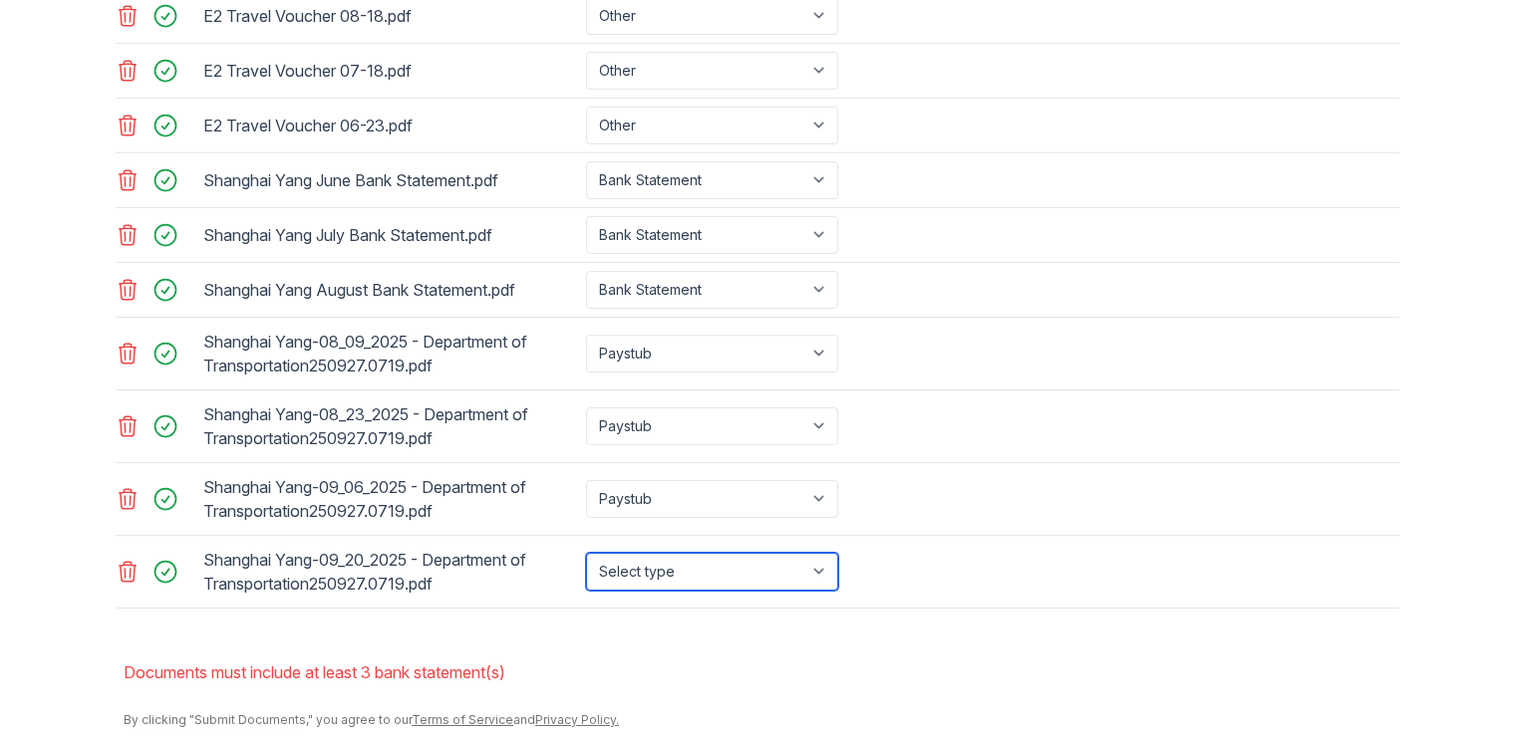
click at [661, 564] on select "Select type Paystub Bank Statement Offer Letter Tax Documents Benefit Award Let…" at bounding box center [712, 572] width 252 height 38
select select "paystub"
click at [586, 553] on select "Select type Paystub Bank Statement Offer Letter Tax Documents Benefit Award Let…" at bounding box center [712, 572] width 252 height 38
click at [1240, 498] on div "Shanghai Yang-09_06_2025 - Department of Transportation250927.0719.pdf Select t…" at bounding box center [758, 499] width 1284 height 73
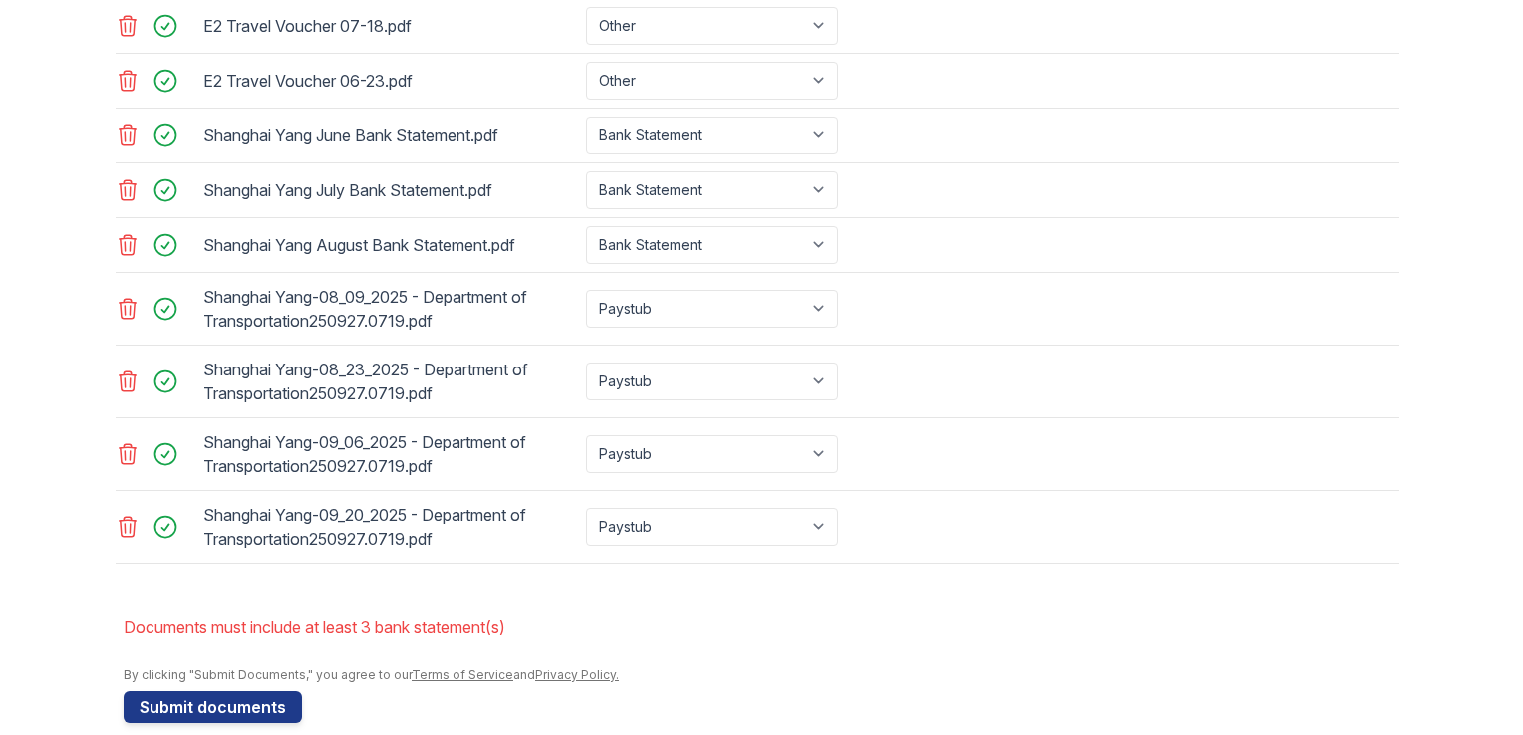
scroll to position [1072, 0]
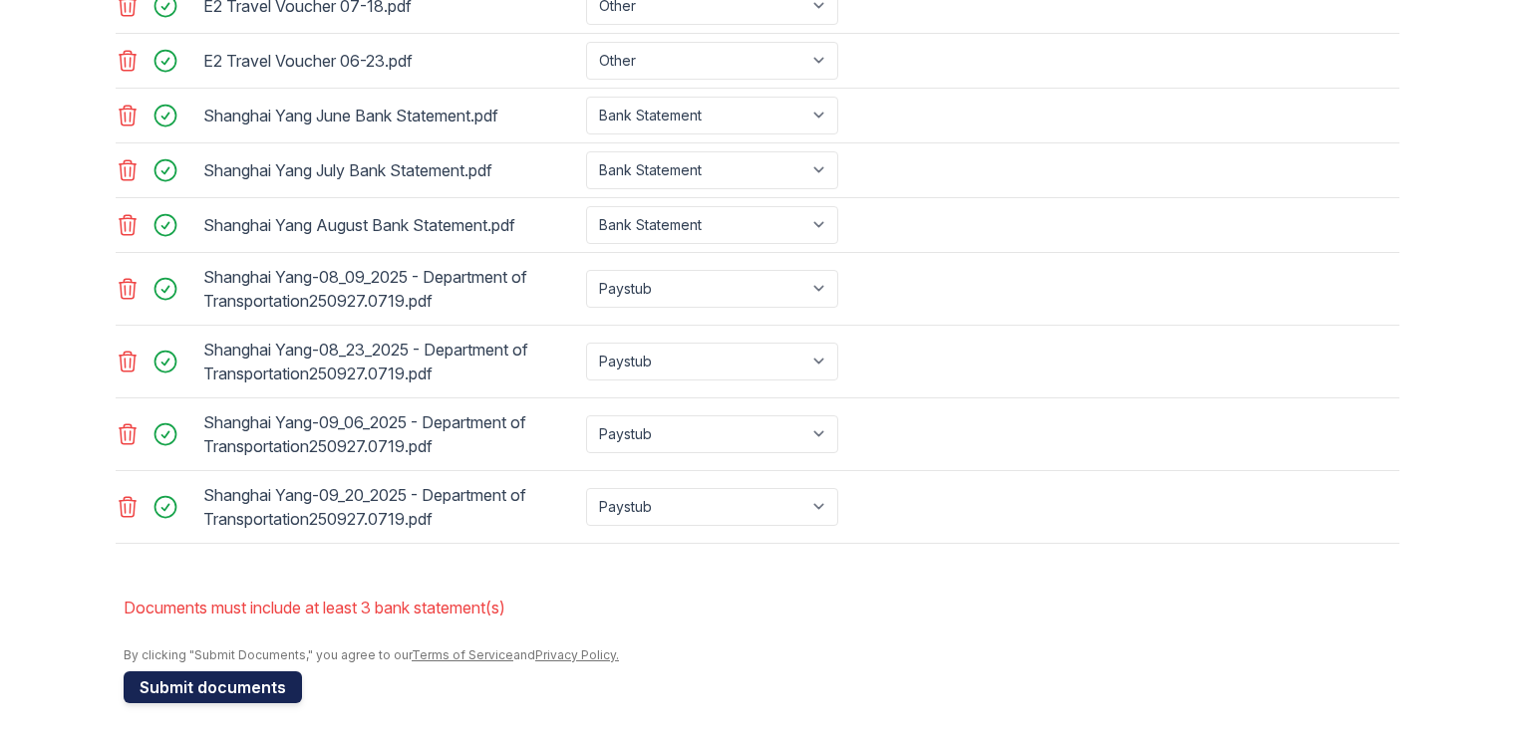
click at [213, 687] on button "Submit documents" at bounding box center [213, 688] width 178 height 32
